Goal: Use online tool/utility: Utilize a website feature to perform a specific function

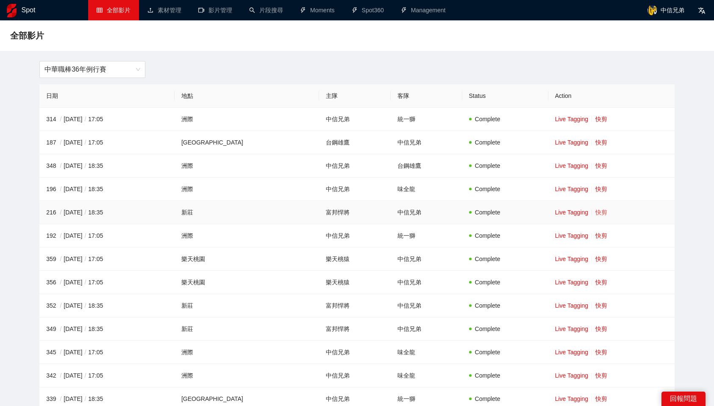
click at [596, 212] on link "快剪" at bounding box center [602, 212] width 12 height 7
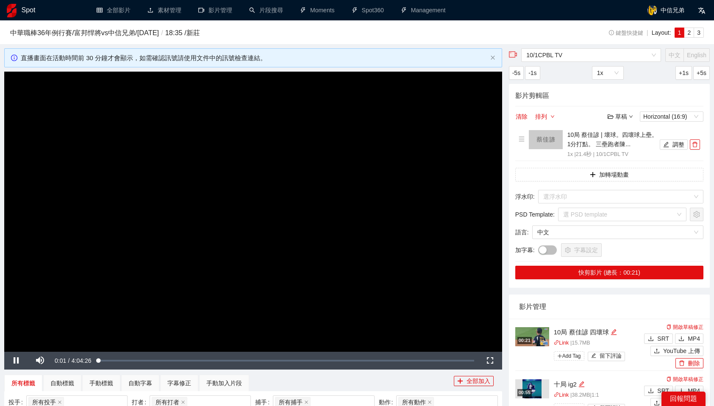
click at [527, 332] on img at bounding box center [532, 336] width 34 height 19
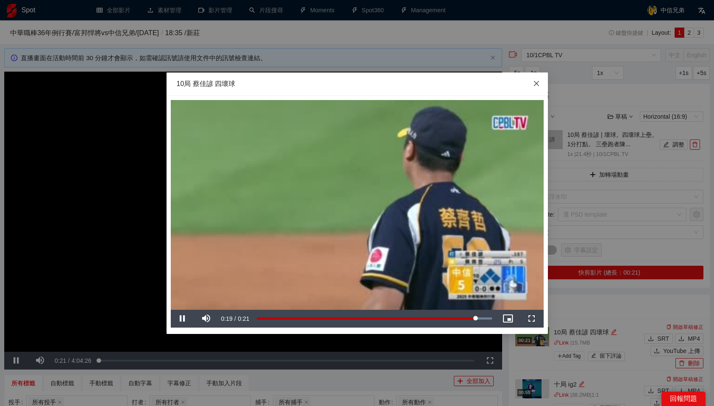
click at [532, 81] on span "Close" at bounding box center [536, 83] width 23 height 23
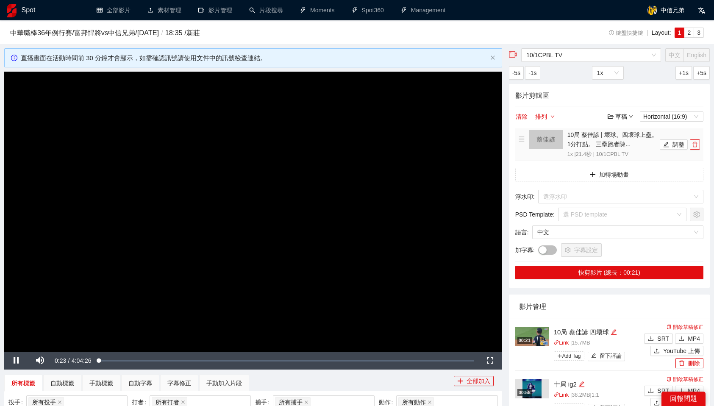
click at [541, 139] on img at bounding box center [546, 139] width 34 height 19
click at [674, 145] on button "調整" at bounding box center [674, 144] width 28 height 10
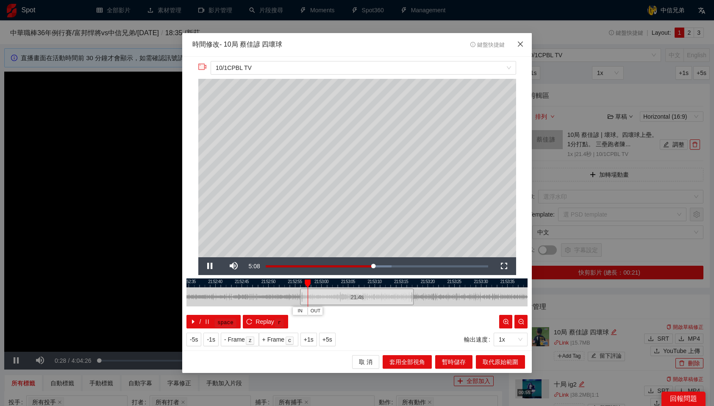
click at [523, 43] on icon "close" at bounding box center [520, 44] width 7 height 7
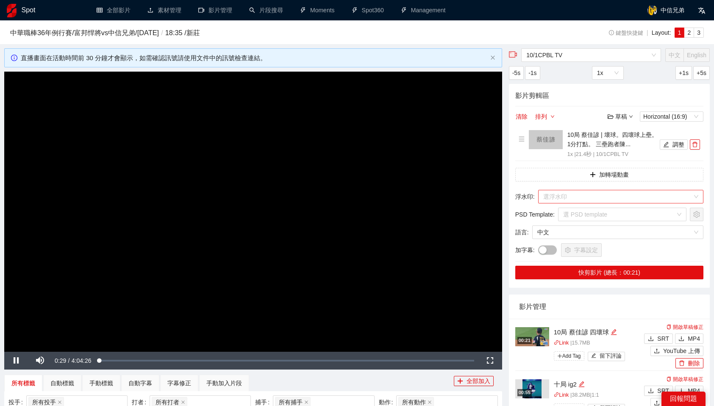
click at [580, 192] on input "search" at bounding box center [617, 196] width 149 height 13
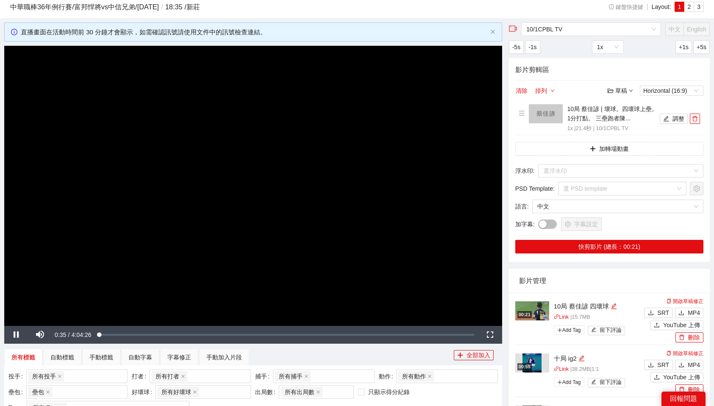
scroll to position [35, 0]
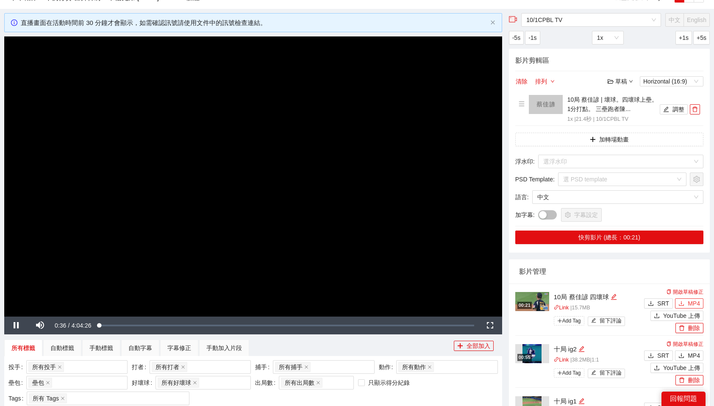
click at [687, 305] on button "MP4" at bounding box center [689, 303] width 28 height 10
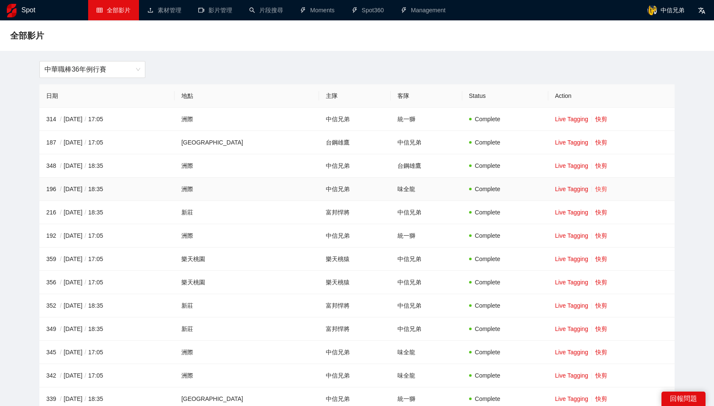
click at [597, 192] on link "快剪" at bounding box center [602, 189] width 12 height 7
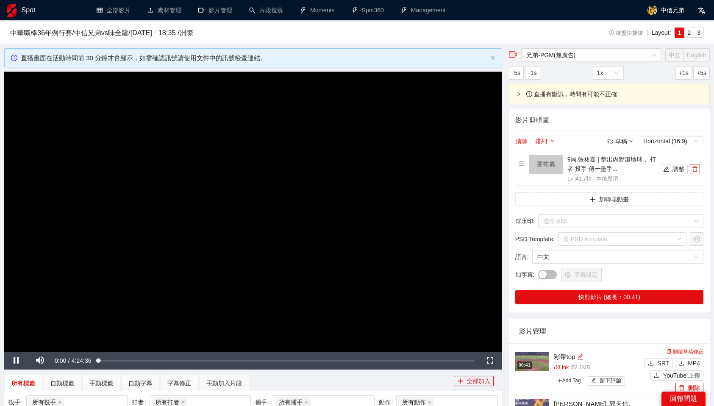
click at [343, 275] on video "Video Player" at bounding box center [253, 212] width 498 height 280
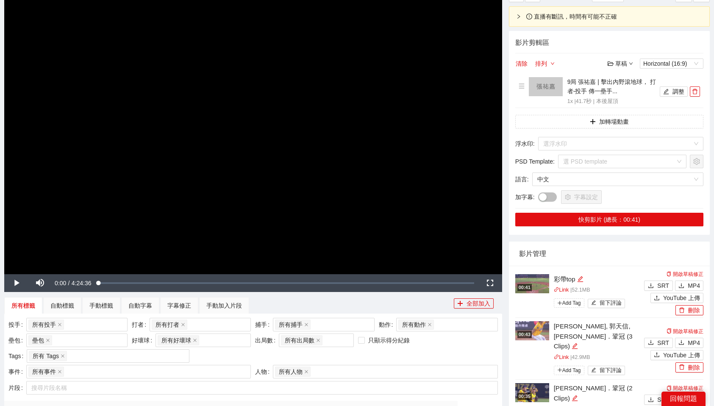
scroll to position [79, 0]
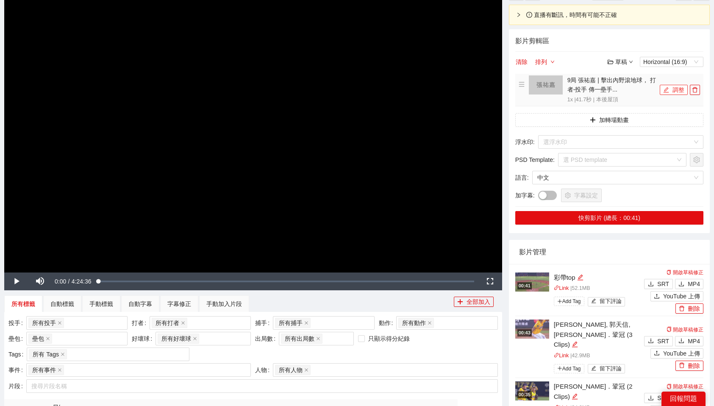
click at [672, 86] on button "調整" at bounding box center [674, 90] width 28 height 10
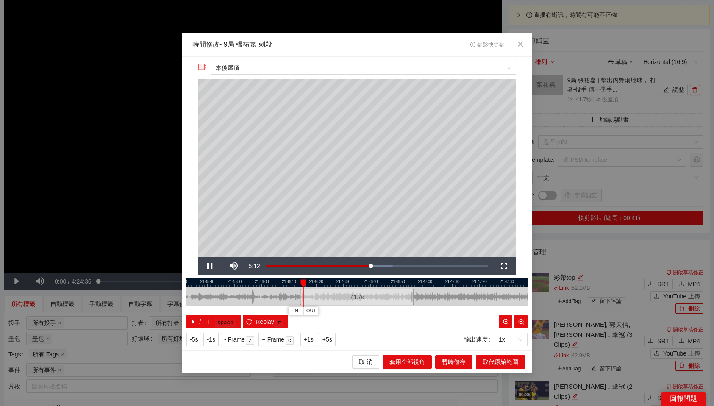
click at [409, 280] on div at bounding box center [357, 283] width 341 height 9
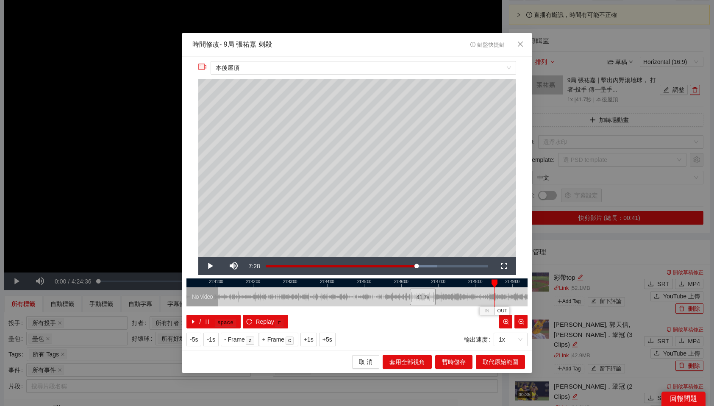
click at [375, 320] on div "/ space Replay r" at bounding box center [357, 322] width 341 height 14
